Goal: Task Accomplishment & Management: Complete application form

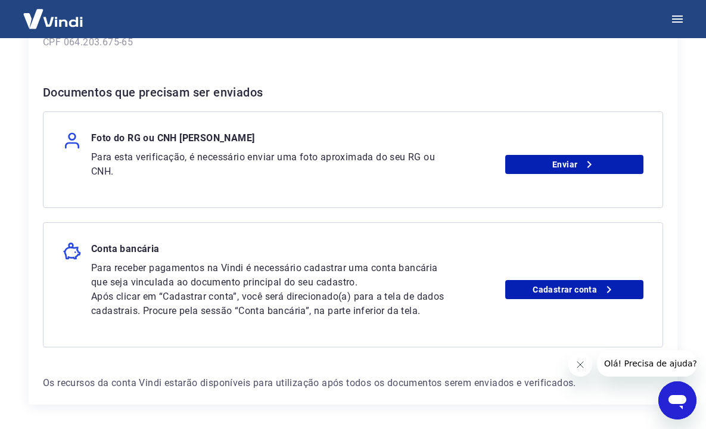
scroll to position [210, 0]
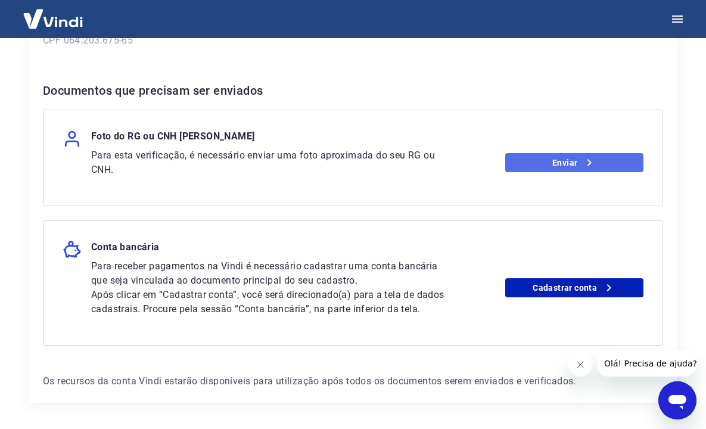
click at [559, 157] on link "Enviar" at bounding box center [574, 162] width 138 height 19
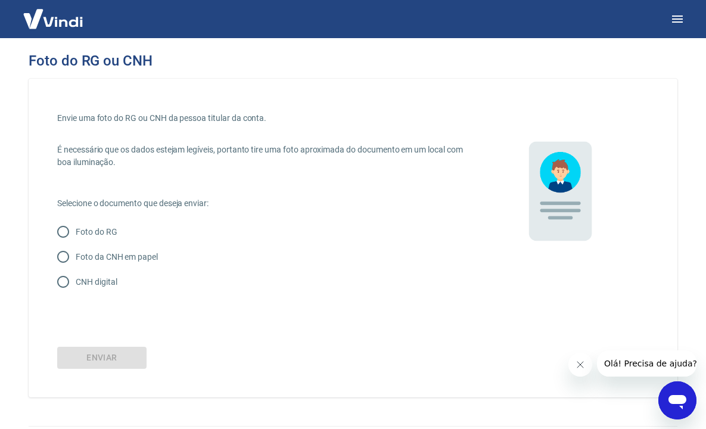
click at [68, 277] on input "CNH digital" at bounding box center [63, 281] width 25 height 25
radio input "true"
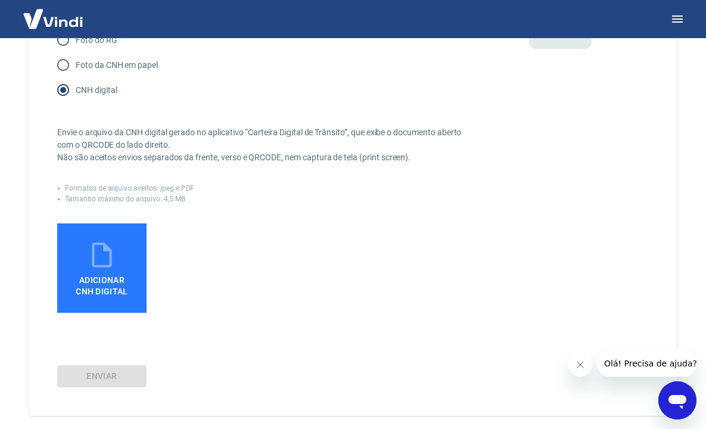
scroll to position [188, 0]
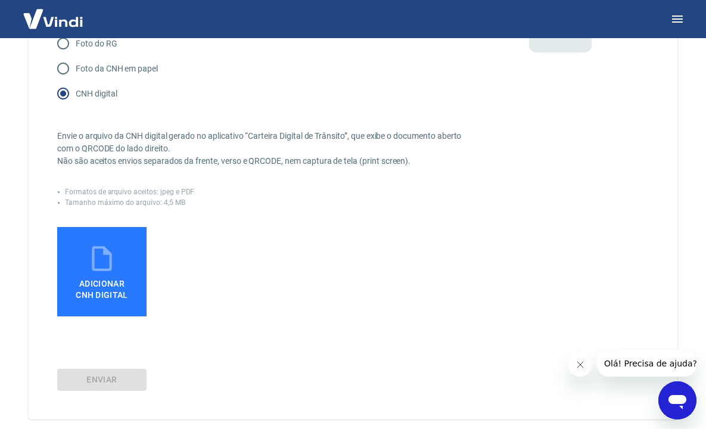
click at [129, 258] on label "Adicionar CNH Digital" at bounding box center [101, 271] width 89 height 89
click at [0, 0] on input "Adicionar CNH Digital" at bounding box center [0, 0] width 0 height 0
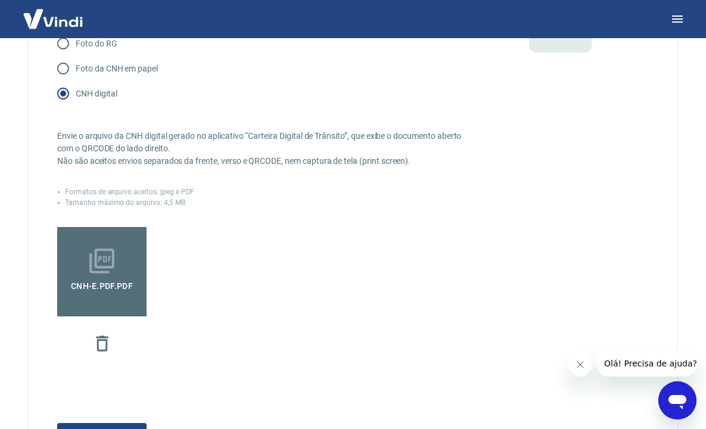
scroll to position [272, 0]
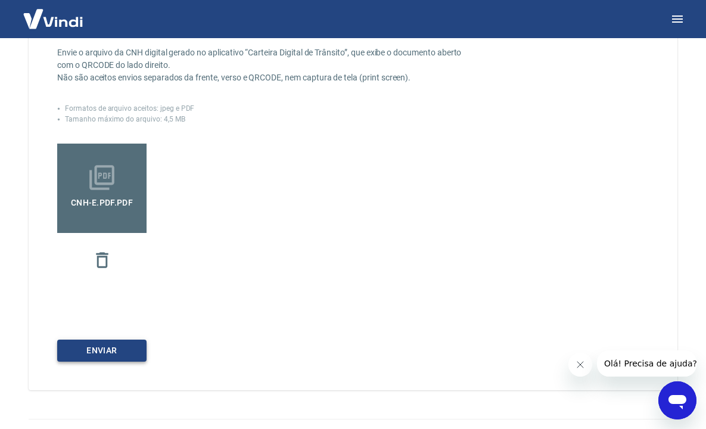
click at [108, 351] on button "Enviar" at bounding box center [101, 351] width 89 height 22
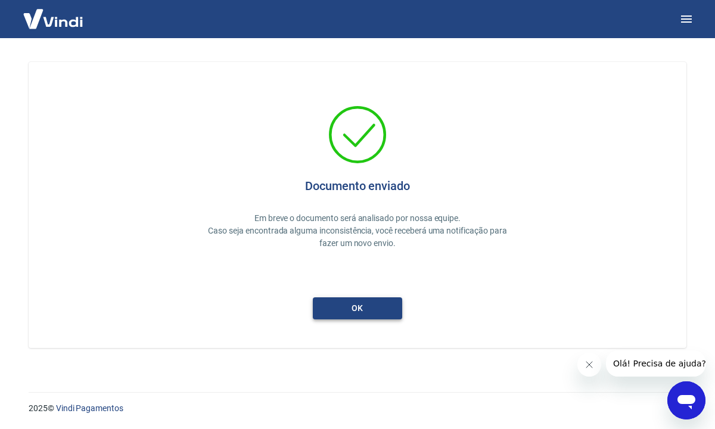
click at [350, 308] on button "ok" at bounding box center [357, 308] width 89 height 22
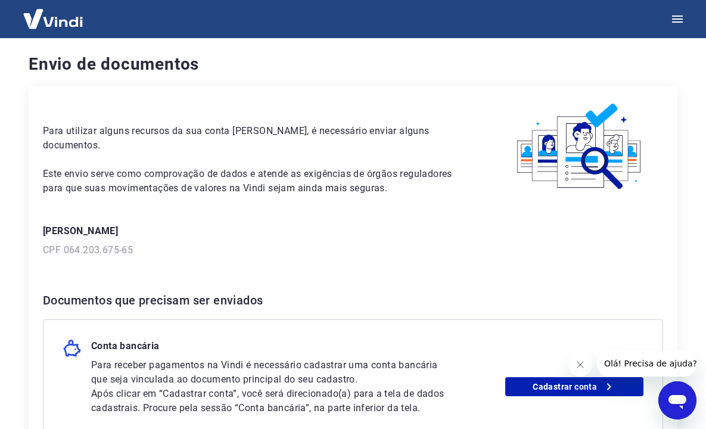
scroll to position [137, 0]
